Goal: Transaction & Acquisition: Download file/media

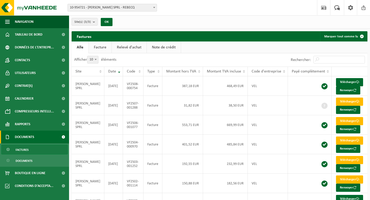
click at [146, 59] on div "Afficher 10 25 50 100 10 éléments" at bounding box center [146, 59] width 148 height 13
click at [99, 45] on link "Facture" at bounding box center [100, 47] width 23 height 12
click at [135, 58] on div "Afficher 10 25 50 100 10 éléments" at bounding box center [146, 59] width 148 height 13
click at [136, 60] on div "Afficher 10 25 50 100 10 éléments" at bounding box center [146, 59] width 148 height 13
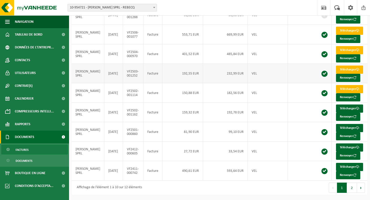
scroll to position [125, 0]
click at [360, 189] on button "Suivant" at bounding box center [361, 187] width 8 height 10
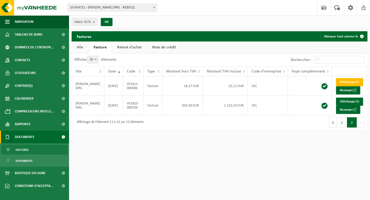
scroll to position [0, 0]
click at [196, 159] on html "Site: 10-954721 - [PERSON_NAME] SPRL - REBECQ 10-960093 - TORI PORTAIL - BRAINE…" at bounding box center [185, 100] width 370 height 200
click at [127, 46] on link "Relevé d'achat" at bounding box center [129, 47] width 35 height 12
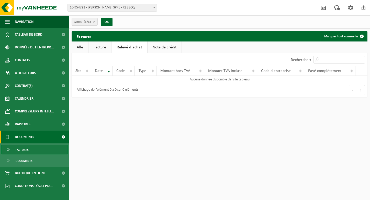
click at [101, 44] on link "Facture" at bounding box center [99, 47] width 23 height 12
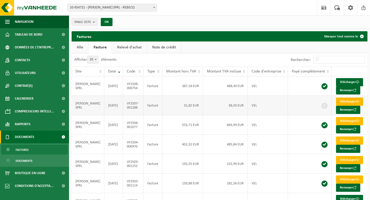
click at [350, 106] on link "Télécharger" at bounding box center [349, 101] width 27 height 8
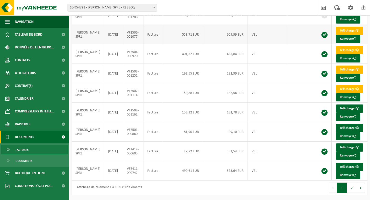
scroll to position [125, 0]
click at [361, 189] on button "Suivant" at bounding box center [361, 187] width 8 height 10
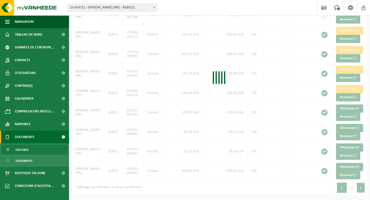
scroll to position [0, 0]
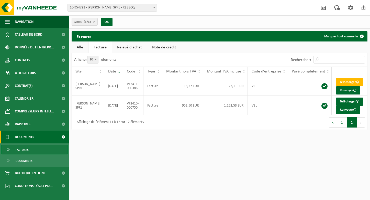
click at [227, 173] on html "Site: 10-954721 - [PERSON_NAME] SPRL - REBECQ 10-960093 - TORI PORTAIL - BRAINE…" at bounding box center [185, 100] width 370 height 200
click at [340, 127] on button "1" at bounding box center [342, 122] width 10 height 10
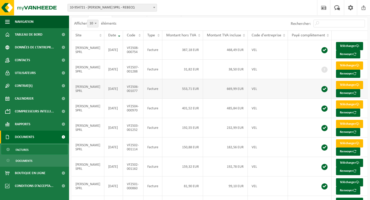
scroll to position [32, 0]
